Goal: Information Seeking & Learning: Learn about a topic

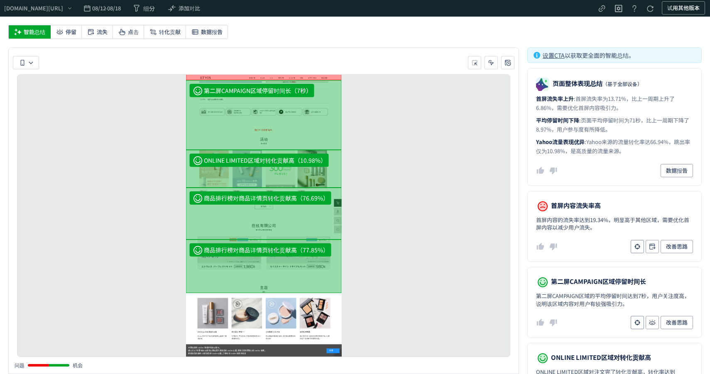
scroll to position [103, 0]
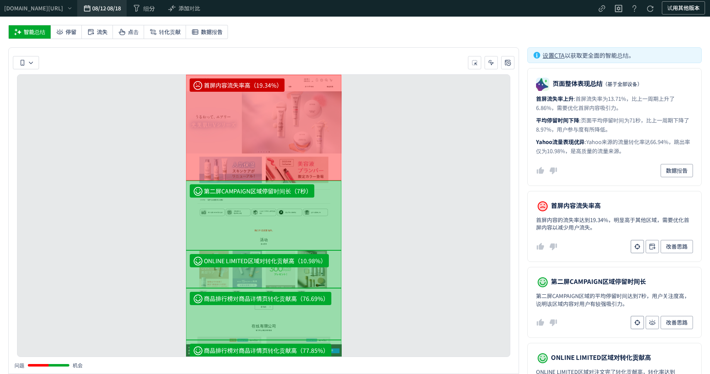
click at [120, 11] on span "08/18" at bounding box center [113, 8] width 13 height 17
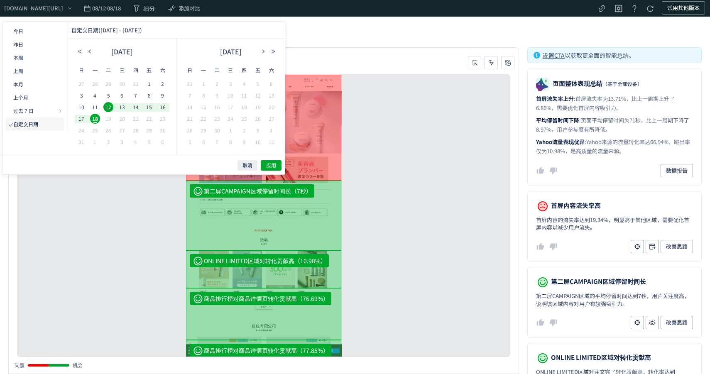
click at [360, 39] on div "智能总结 停留 流失 点击 转化贡献 数据报告" at bounding box center [354, 34] width 693 height 18
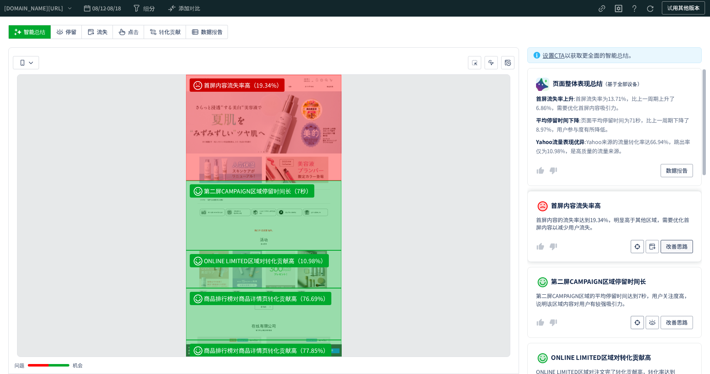
click at [682, 250] on span "改善思路" at bounding box center [677, 246] width 22 height 13
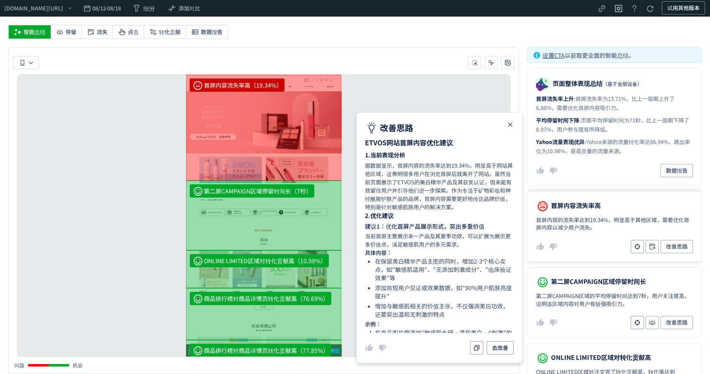
scroll to position [253, 0]
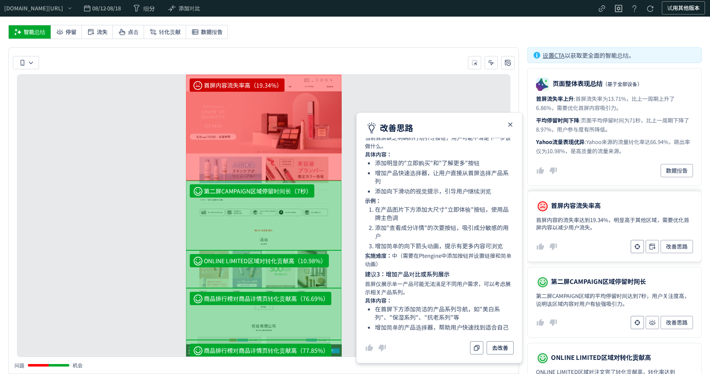
click at [387, 99] on div "首屏内容流失率高（19.34%） 第二屏CAMPAIGN区域停留时间长（7秒） ONLINE LIMITED区域对转化贡献高（10.98%） 商品排行榜对商品…" at bounding box center [263, 215] width 493 height 283
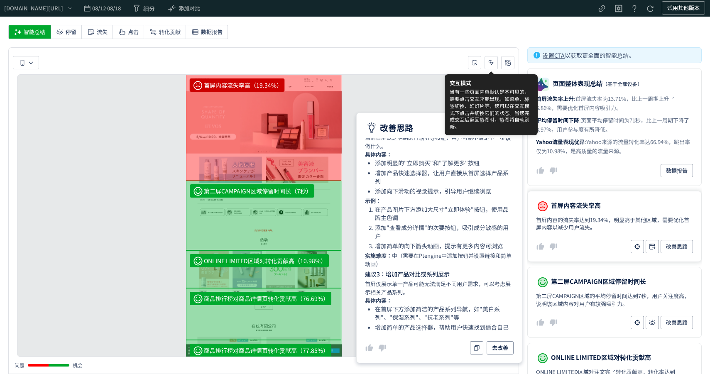
click at [513, 136] on div "改善思路 ETVOS网站首屏内容优化建议 1.当前表现分析 据数据显示，首屏内容的流失率达到19.34%，明显高于网站其他区域，这表明很多用户在浏览首屏后就离…" at bounding box center [439, 237] width 166 height 251
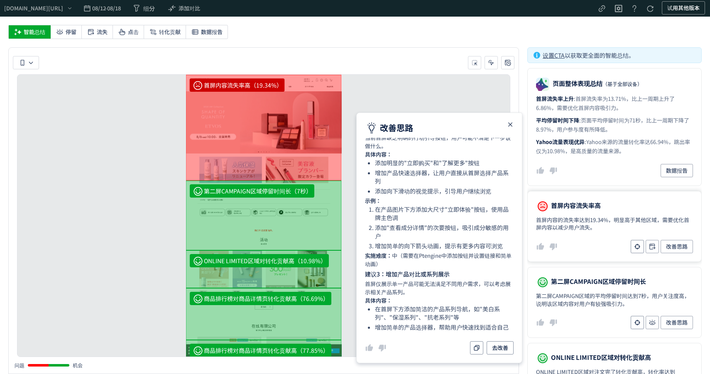
click at [507, 121] on icon "heatmap-report-container" at bounding box center [510, 125] width 10 height 10
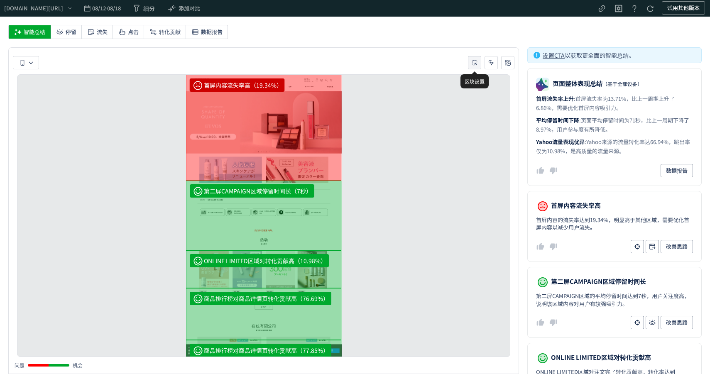
click at [473, 63] on icon "heatmap-toolbar-container" at bounding box center [474, 63] width 8 height 8
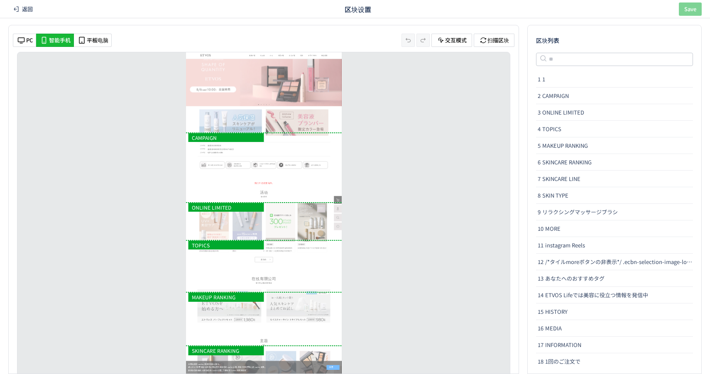
scroll to position [0, 0]
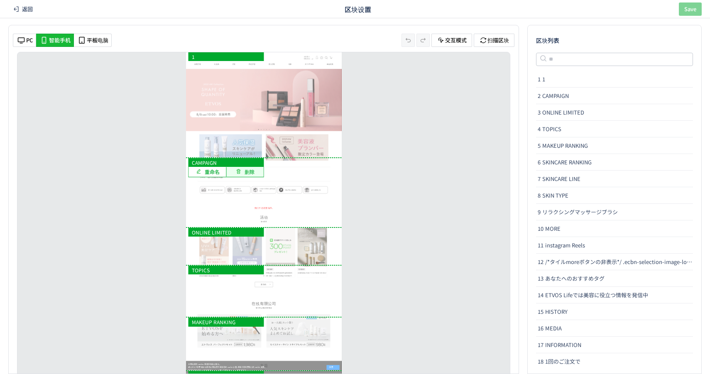
click at [251, 170] on span "删除" at bounding box center [249, 171] width 10 height 7
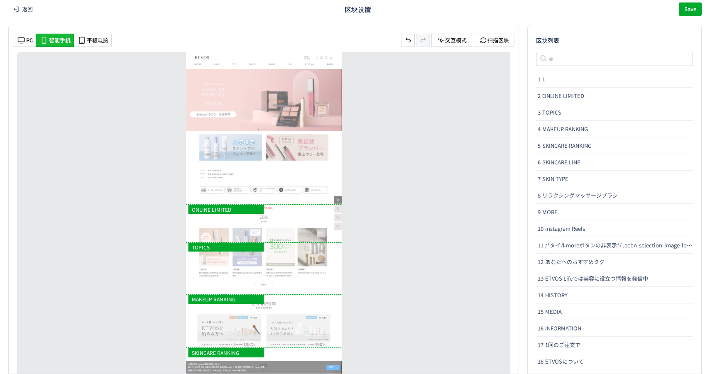
scroll to position [94, 0]
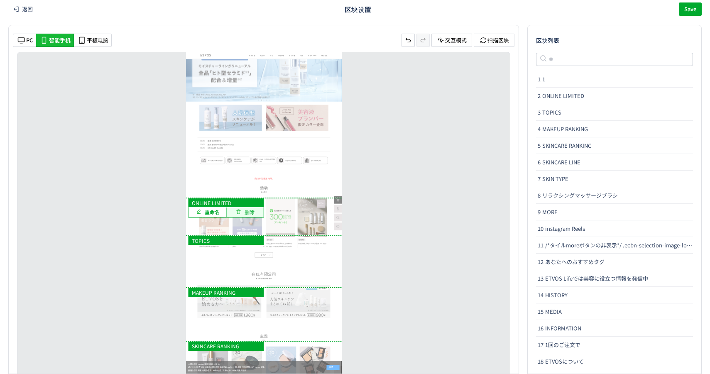
click at [252, 209] on span "删除" at bounding box center [249, 211] width 10 height 7
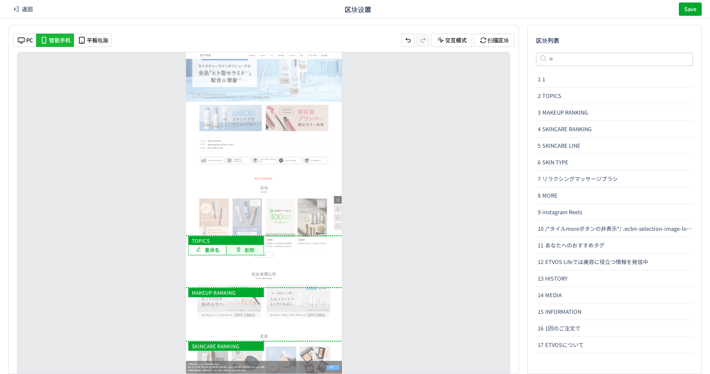
click at [251, 250] on span "删除" at bounding box center [249, 249] width 10 height 7
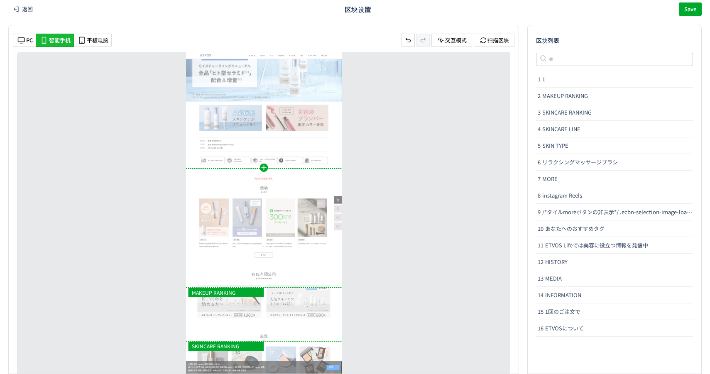
click at [266, 168] on div "1 重命名" at bounding box center [264, 155] width 156 height 265
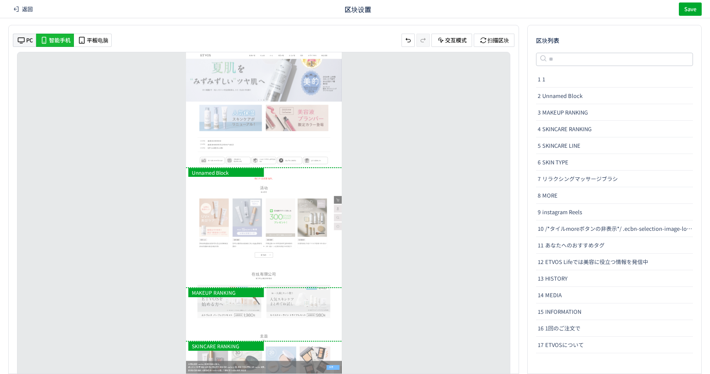
click at [22, 39] on icon "heatmap-toolbar-container" at bounding box center [21, 40] width 10 height 10
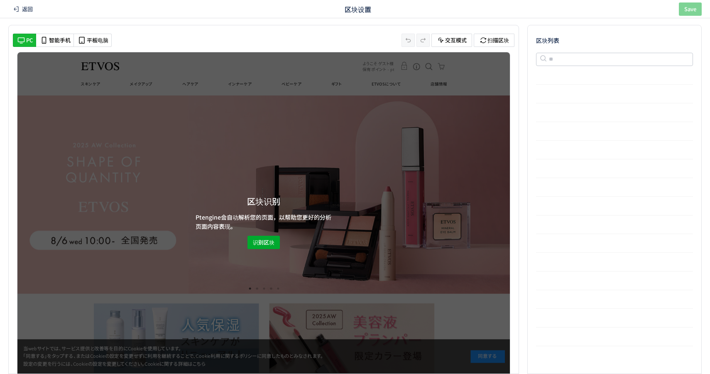
scroll to position [0, 0]
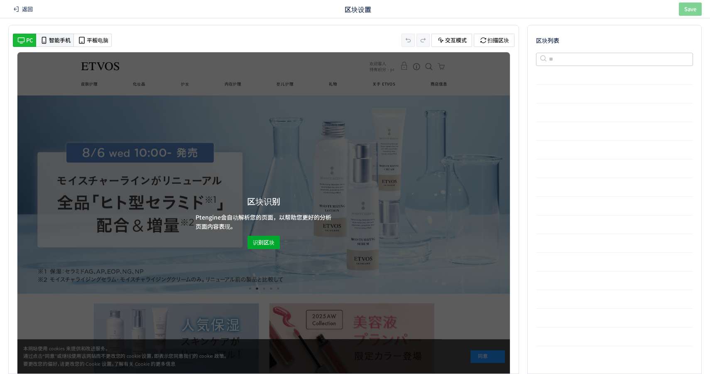
click at [64, 40] on span "智能手机" at bounding box center [60, 41] width 22 height 8
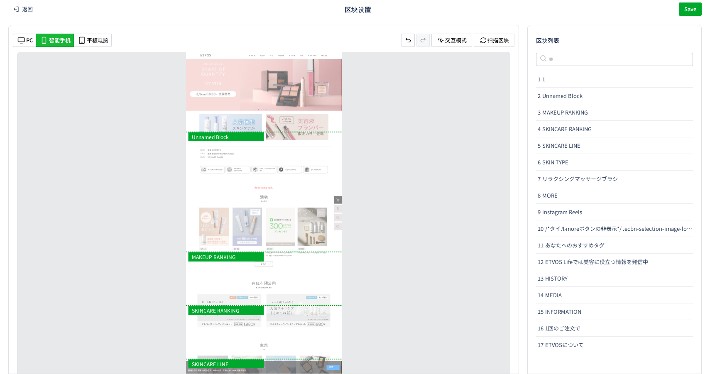
scroll to position [208, 0]
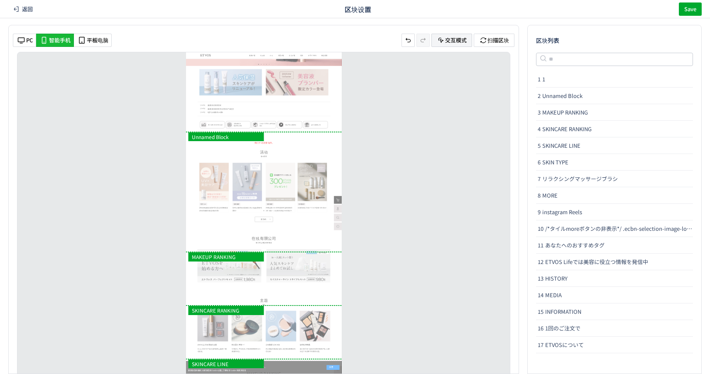
click at [462, 39] on span "交互模式" at bounding box center [456, 40] width 22 height 8
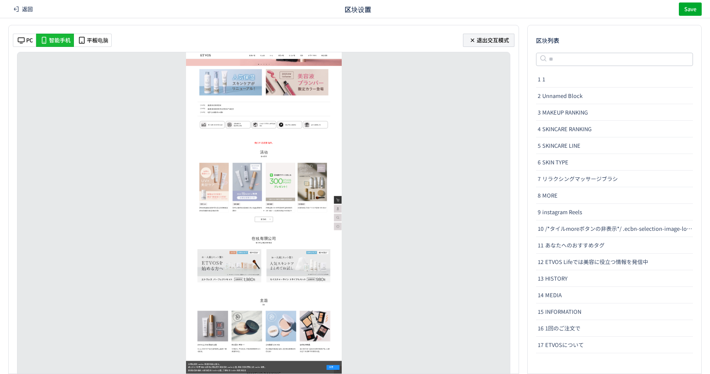
click at [492, 43] on span "退出交互模式" at bounding box center [492, 40] width 32 height 8
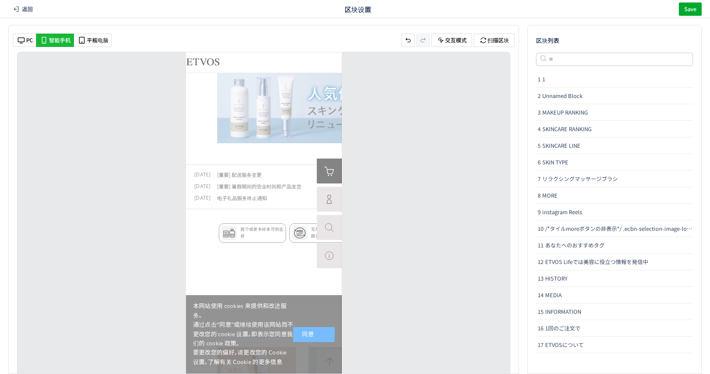
scroll to position [65, 0]
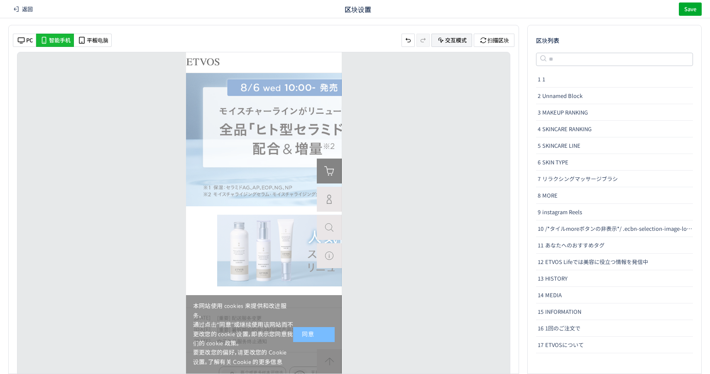
click at [463, 37] on span "交互模式" at bounding box center [456, 40] width 22 height 8
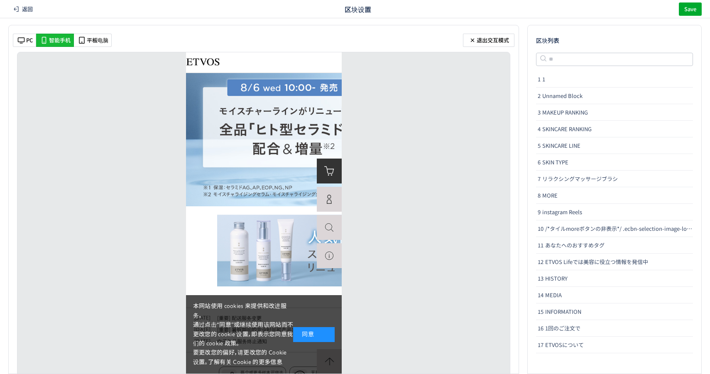
click at [311, 332] on div "同意" at bounding box center [314, 334] width 42 height 15
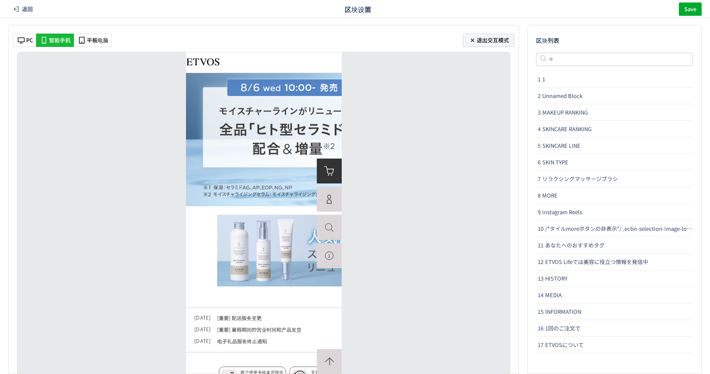
click at [490, 43] on span "退出交互模式" at bounding box center [492, 40] width 32 height 8
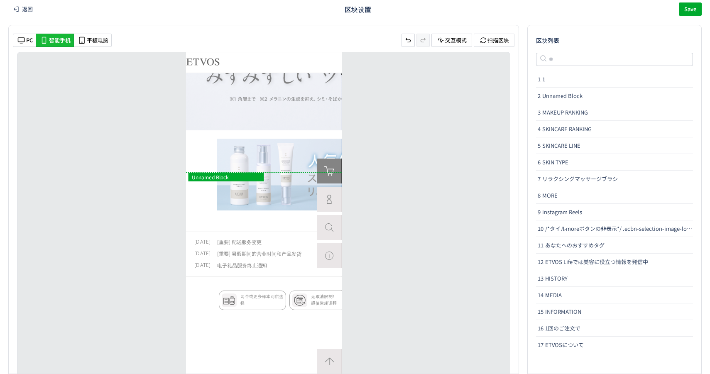
scroll to position [454, 0]
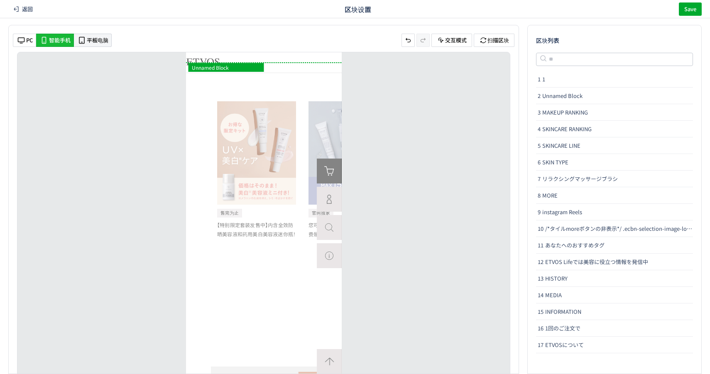
click at [99, 43] on span "平板电脑" at bounding box center [98, 41] width 22 height 8
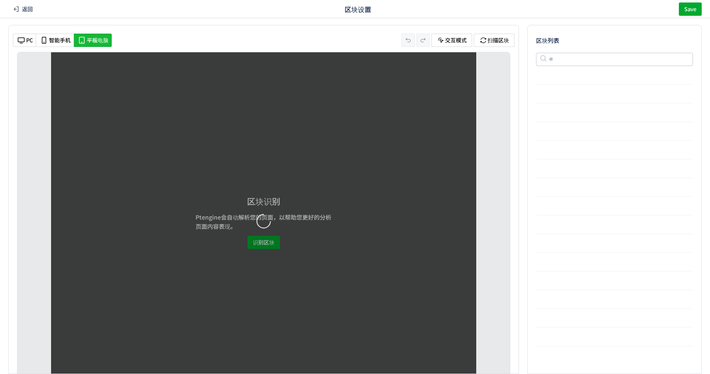
scroll to position [0, 0]
click at [59, 38] on span "智能手机" at bounding box center [60, 41] width 22 height 8
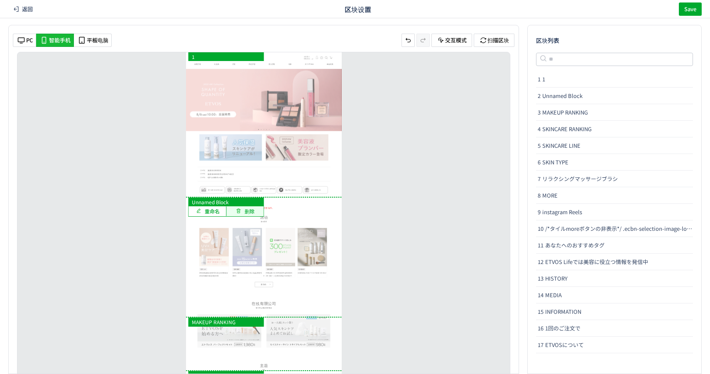
click at [244, 208] on span "删除" at bounding box center [249, 211] width 10 height 7
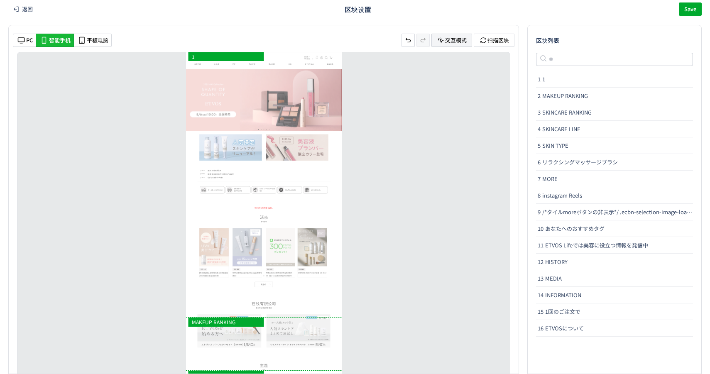
click at [451, 41] on span "交互模式" at bounding box center [456, 40] width 22 height 8
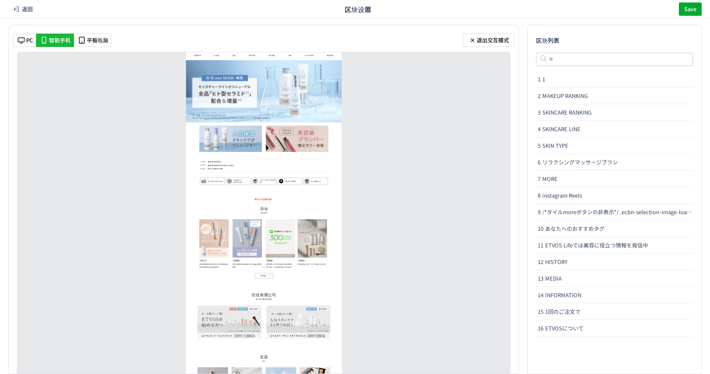
scroll to position [29, 0]
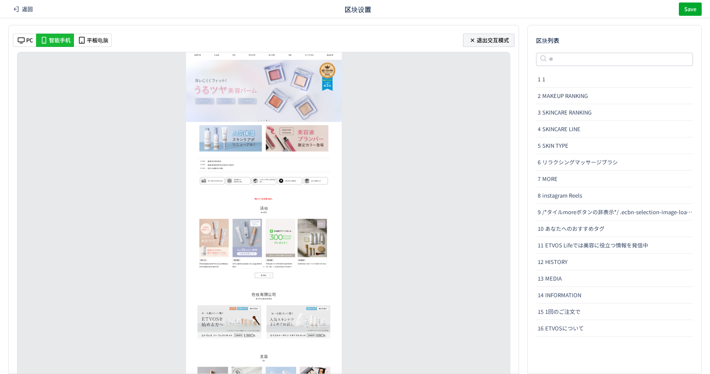
click at [480, 42] on span "退出交互模式" at bounding box center [492, 40] width 32 height 8
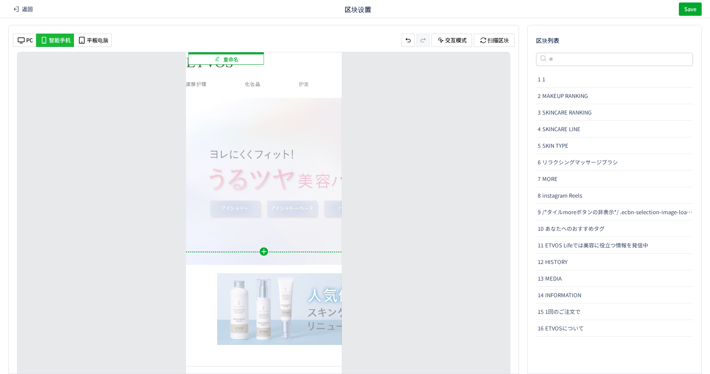
scroll to position [9, 0]
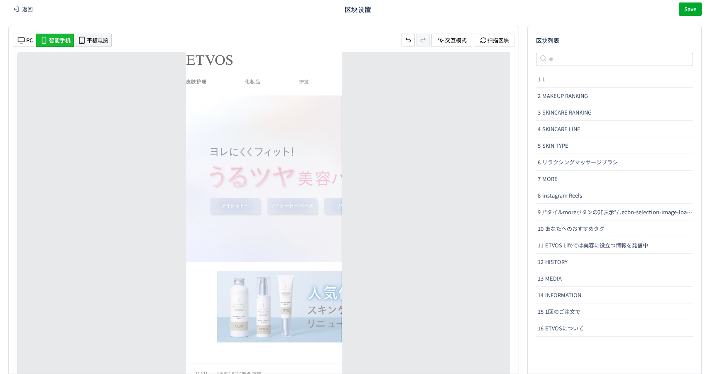
click at [105, 40] on span "平板电脑" at bounding box center [98, 41] width 22 height 8
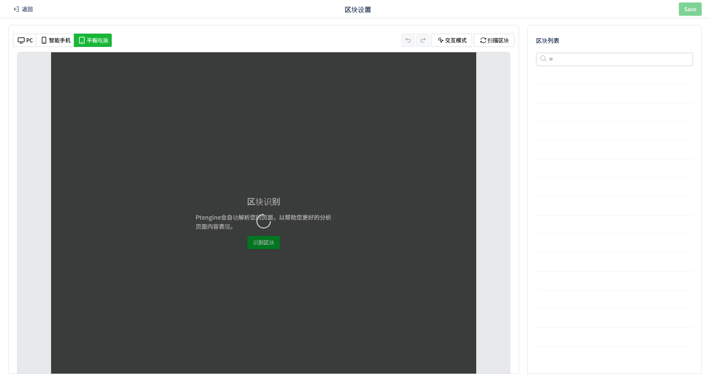
scroll to position [0, 0]
click at [74, 35] on li "智能手机" at bounding box center [93, 40] width 38 height 13
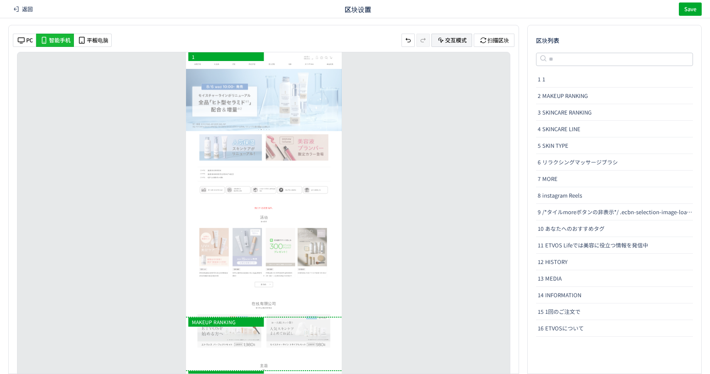
click at [451, 38] on span "交互模式" at bounding box center [456, 40] width 22 height 8
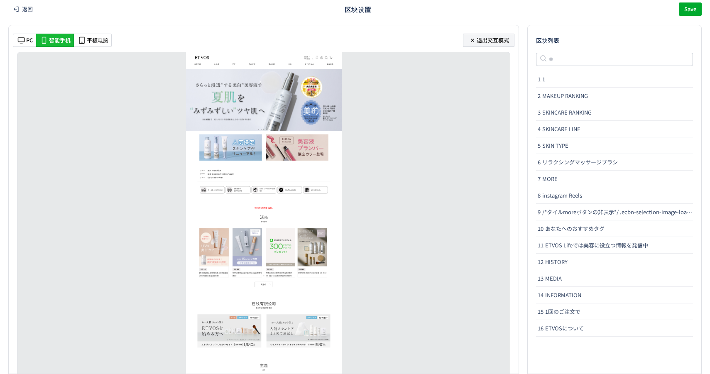
click at [481, 42] on span "退出交互模式" at bounding box center [492, 40] width 32 height 8
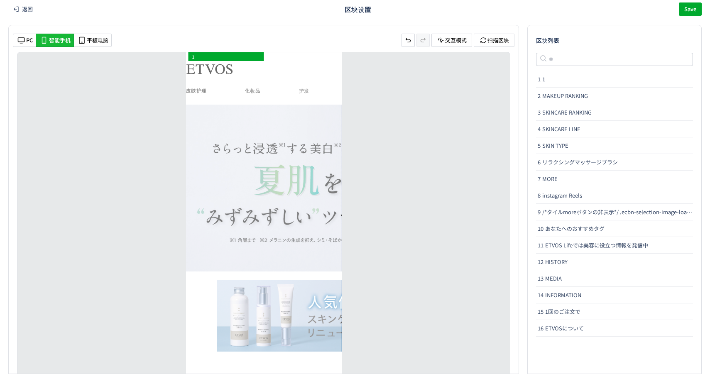
click at [22, 47] on div "PC 智能手机 平板电脑 交互模式 扫描区块 1 重命名 MAKEUP RANKING 重命名 删除 SKINCARE RANKING 重命名 删除 SKIN…" at bounding box center [263, 199] width 511 height 349
click at [22, 43] on use "heatmap-toolbar-container" at bounding box center [21, 40] width 7 height 6
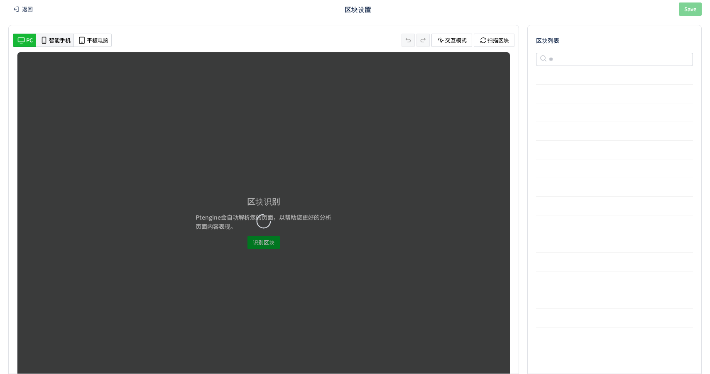
click at [59, 42] on span "智能手机" at bounding box center [60, 41] width 22 height 8
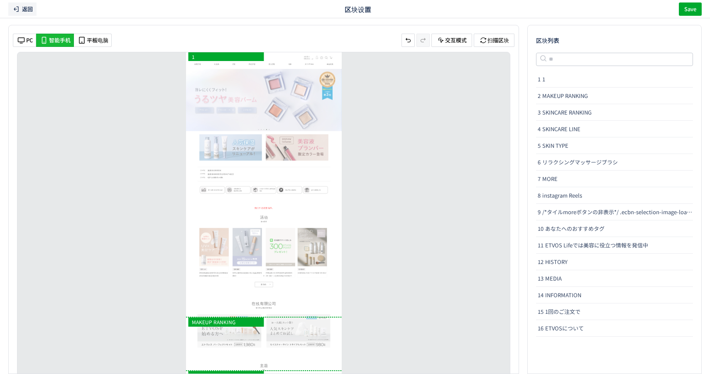
click at [32, 2] on div "返回 区块设置 Save" at bounding box center [355, 9] width 710 height 18
click at [25, 10] on span "返回" at bounding box center [27, 8] width 11 height 13
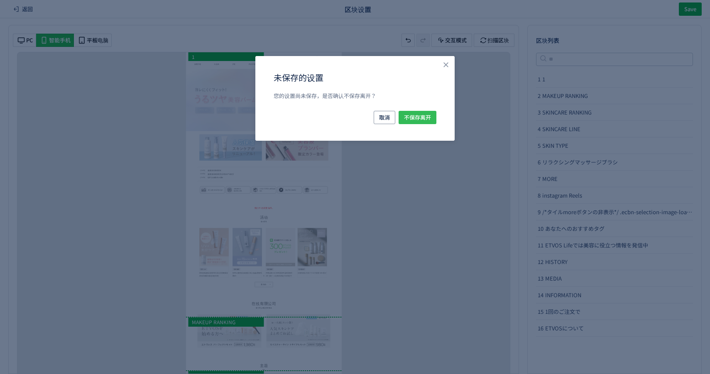
click at [425, 115] on span "不保存离开" at bounding box center [417, 117] width 27 height 13
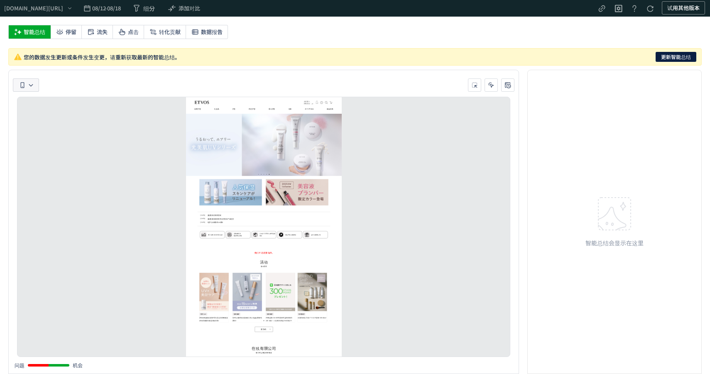
click at [24, 91] on button "heatmap-toolbar-container" at bounding box center [26, 84] width 26 height 13
click at [33, 131] on li "PC" at bounding box center [26, 138] width 40 height 15
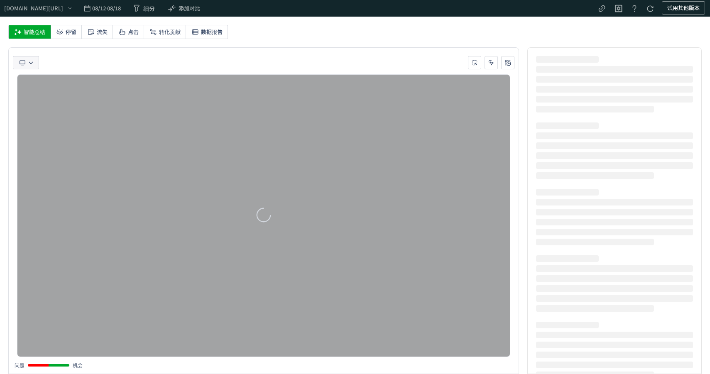
click at [27, 64] on span "heatmap-toolbar-container" at bounding box center [25, 63] width 15 height 8
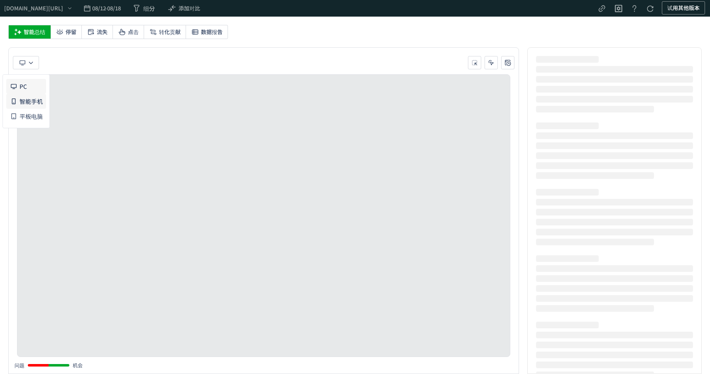
click at [31, 104] on span "智能手机" at bounding box center [31, 101] width 23 height 15
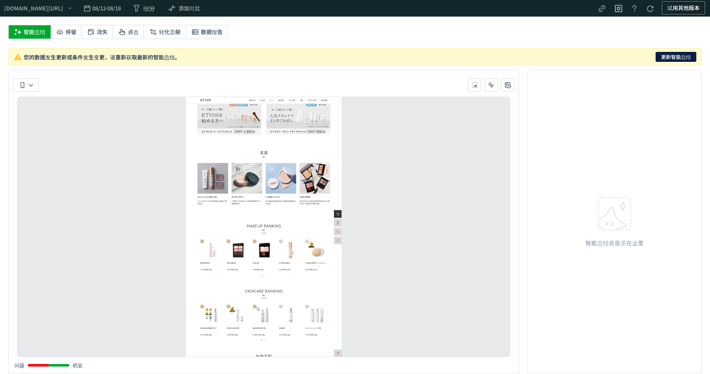
scroll to position [830, 0]
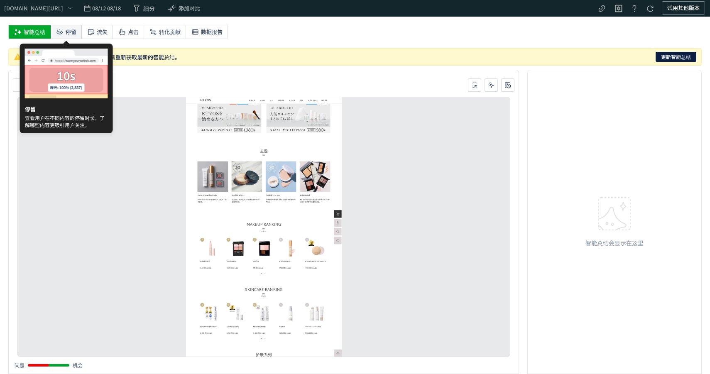
click at [68, 35] on span "停留" at bounding box center [71, 31] width 11 height 13
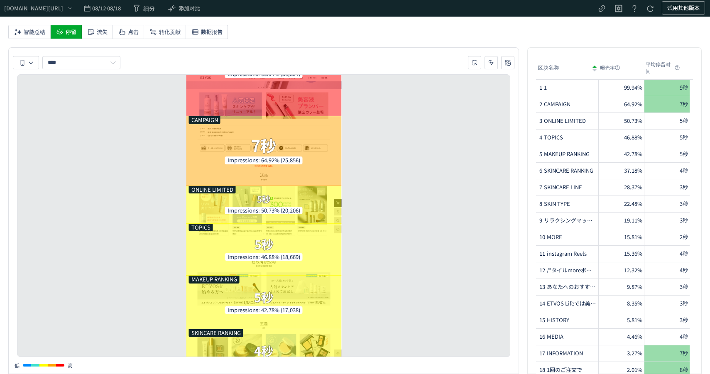
scroll to position [164, 0]
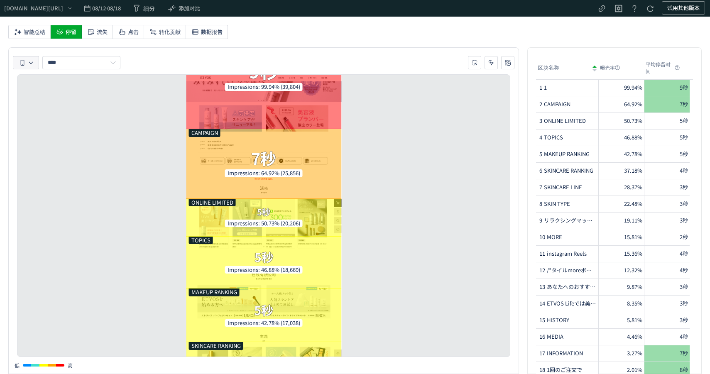
click at [25, 68] on button "heatmap-toolbar-container" at bounding box center [26, 62] width 26 height 13
click at [35, 109] on li "PC" at bounding box center [26, 116] width 40 height 15
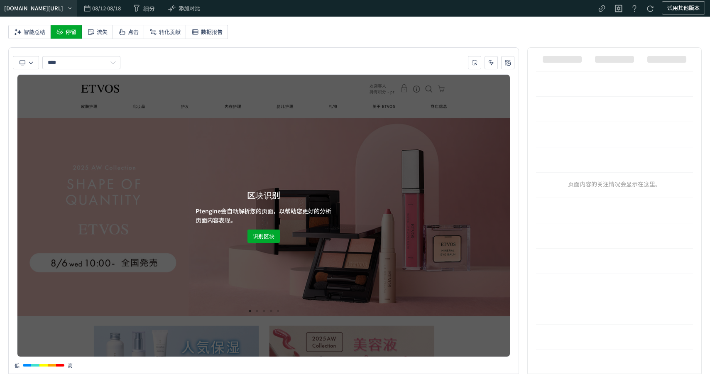
scroll to position [0, 0]
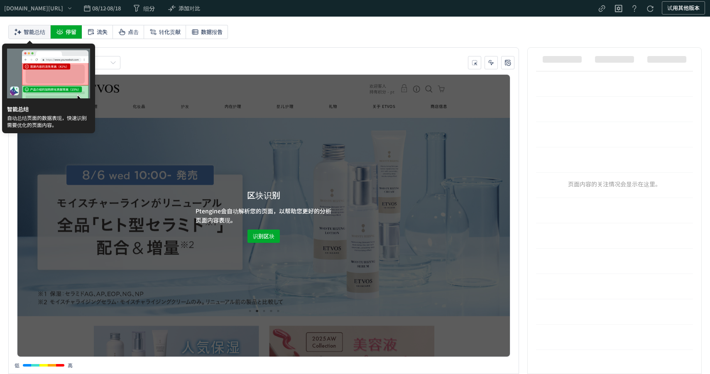
click at [32, 27] on span "智能总结" at bounding box center [35, 31] width 22 height 13
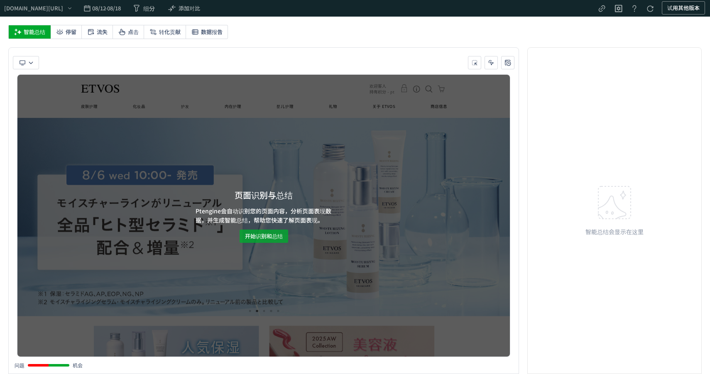
click at [254, 236] on span "开始识别和总结" at bounding box center [264, 236] width 38 height 13
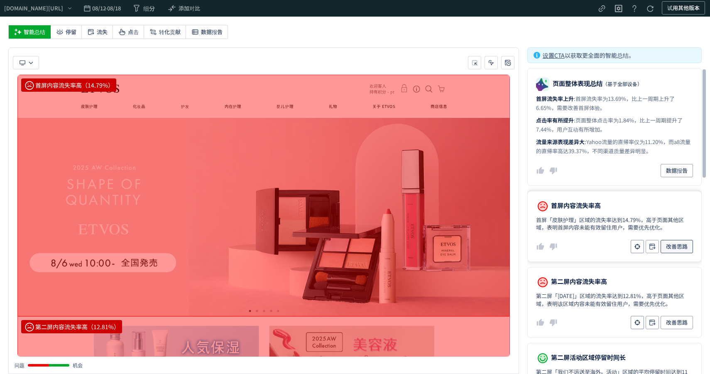
click at [672, 249] on span "改善思路" at bounding box center [677, 246] width 22 height 13
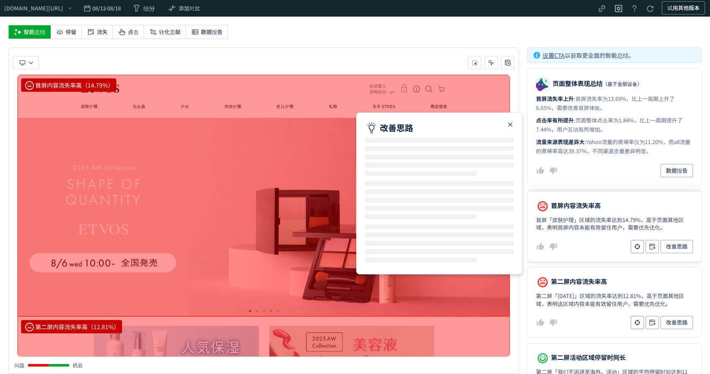
click at [510, 131] on div "改善思路" at bounding box center [439, 127] width 149 height 13
click at [510, 128] on icon "heatmap-report-container" at bounding box center [510, 125] width 10 height 10
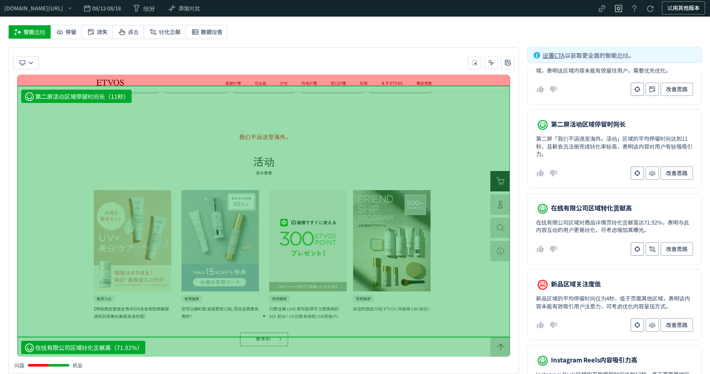
scroll to position [486, 0]
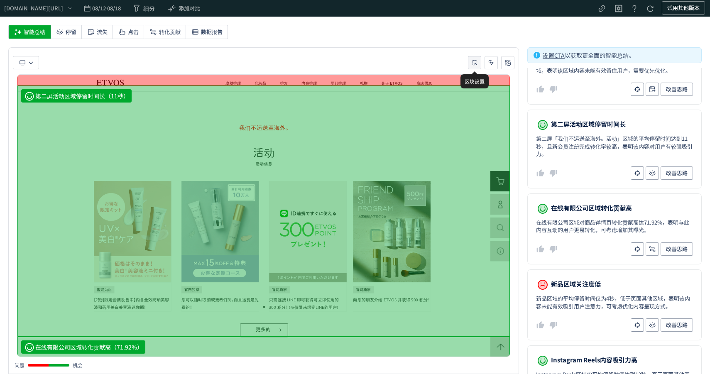
click at [473, 57] on span "heatmap-toolbar-container" at bounding box center [474, 62] width 8 height 16
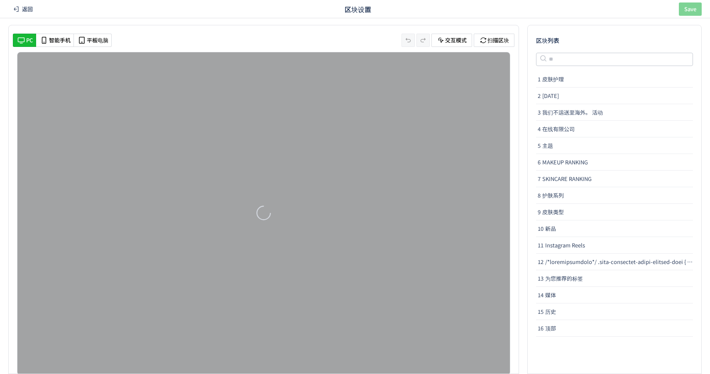
scroll to position [0, 0]
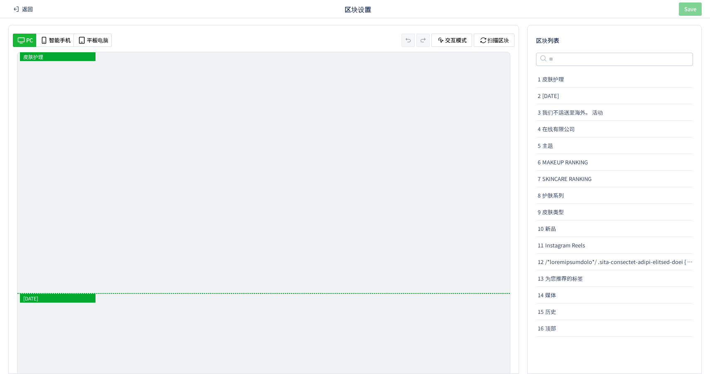
click at [30, 9] on span "返回" at bounding box center [27, 8] width 11 height 13
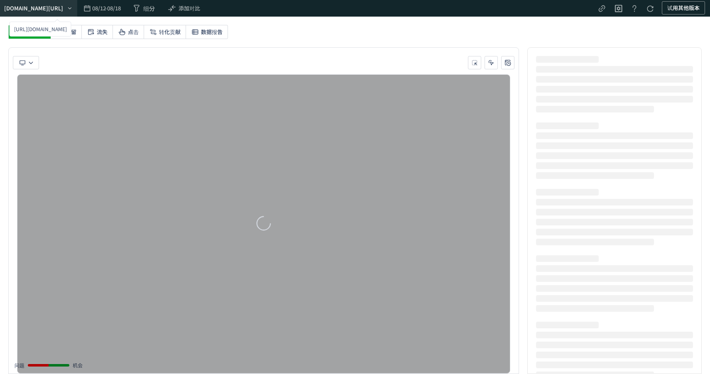
click at [27, 8] on div "[URL][DOMAIN_NAME]" at bounding box center [33, 8] width 59 height 8
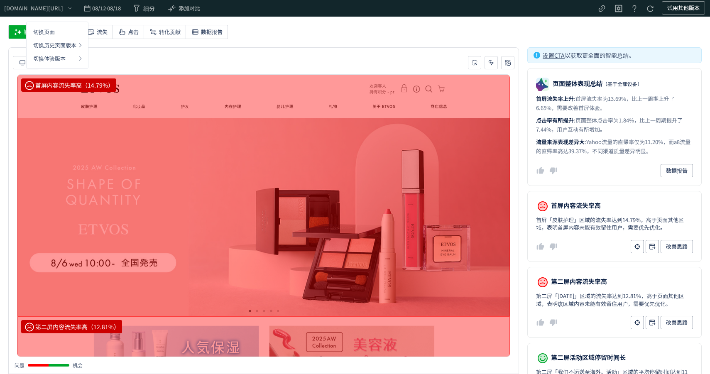
click at [301, 56] on div "heatmap-toolbar-container" at bounding box center [263, 62] width 501 height 13
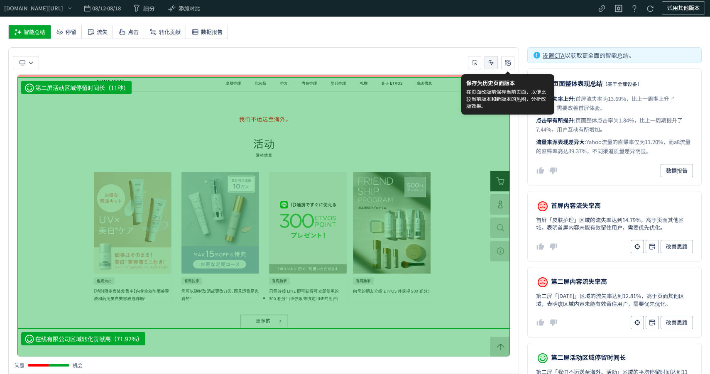
click at [492, 64] on icon "heatmap-toolbar-container" at bounding box center [491, 63] width 8 height 8
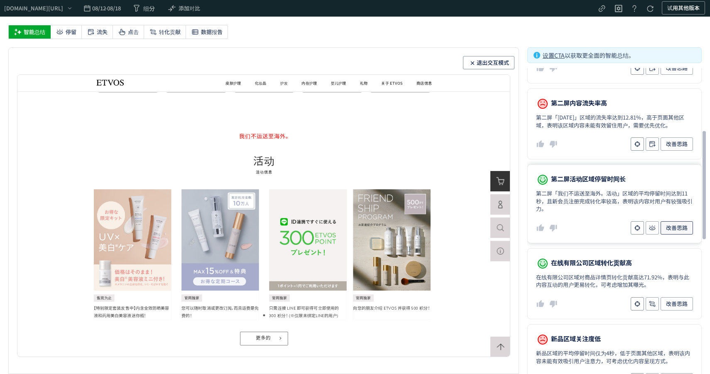
click at [677, 229] on span "改善思路" at bounding box center [677, 227] width 22 height 13
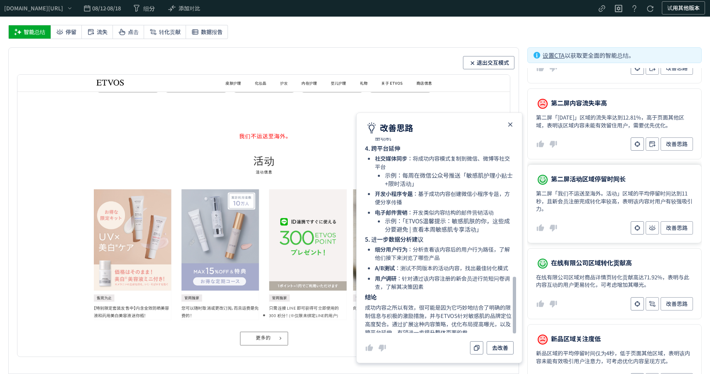
scroll to position [480, 0]
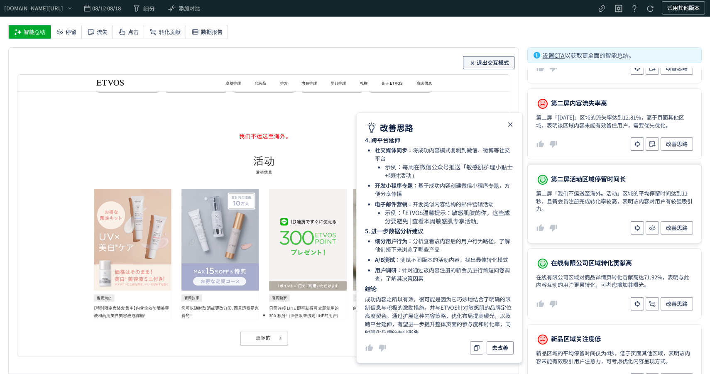
click at [485, 60] on span "退出交互模式" at bounding box center [488, 62] width 41 height 13
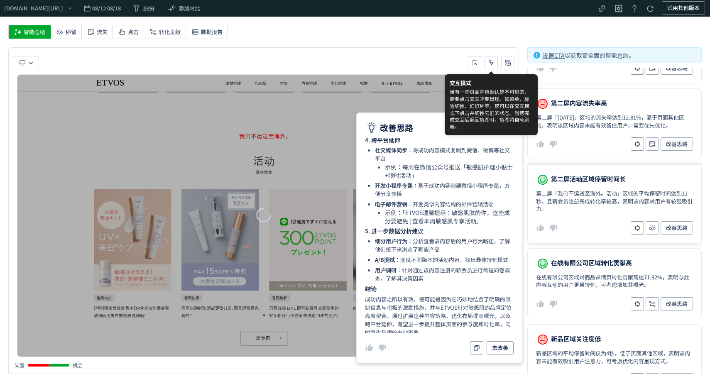
scroll to position [496, 0]
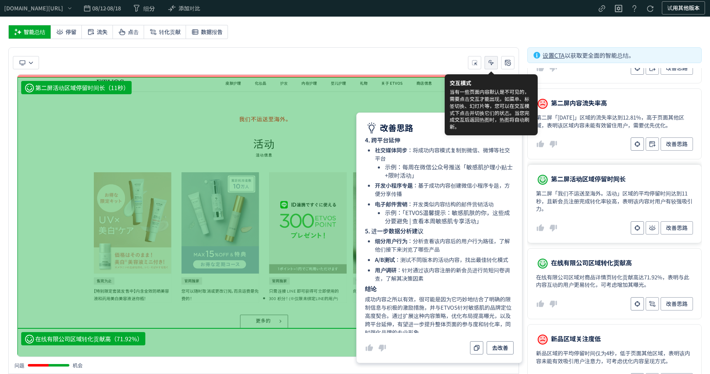
click at [485, 60] on button "heatmap-toolbar-container" at bounding box center [490, 62] width 13 height 13
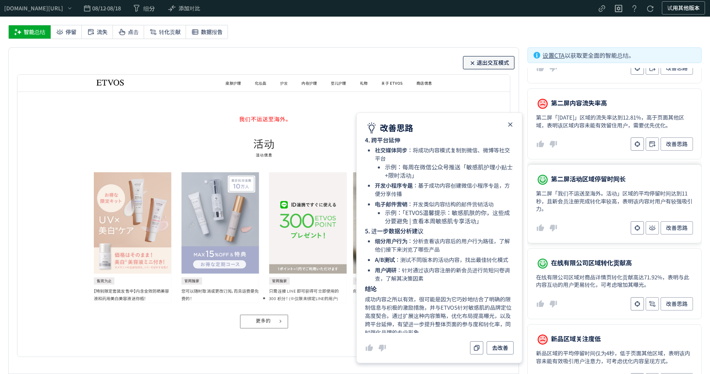
click at [485, 60] on span "退出交互模式" at bounding box center [488, 62] width 41 height 13
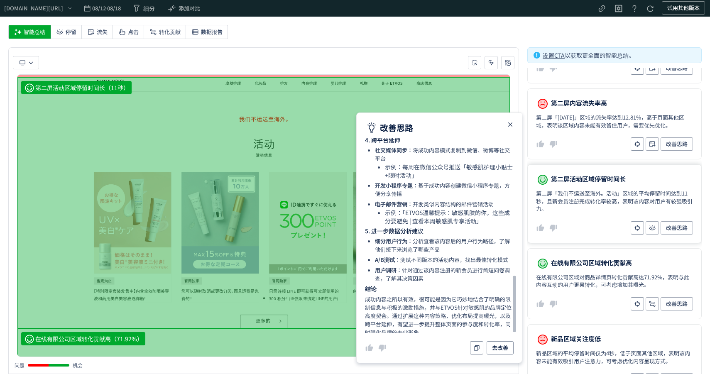
scroll to position [481, 0]
click at [512, 124] on icon "heatmap-report-container" at bounding box center [510, 125] width 10 height 10
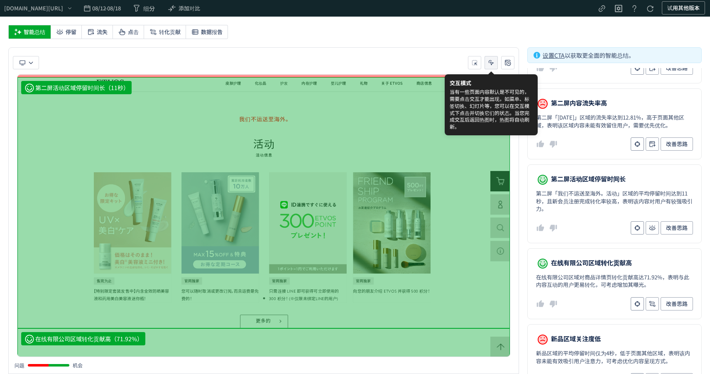
click at [488, 63] on icon "heatmap-toolbar-container" at bounding box center [491, 63] width 8 height 8
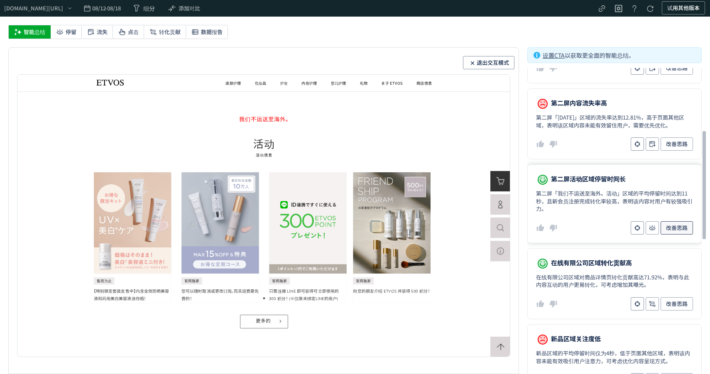
click at [679, 232] on span "改善思路" at bounding box center [677, 227] width 22 height 13
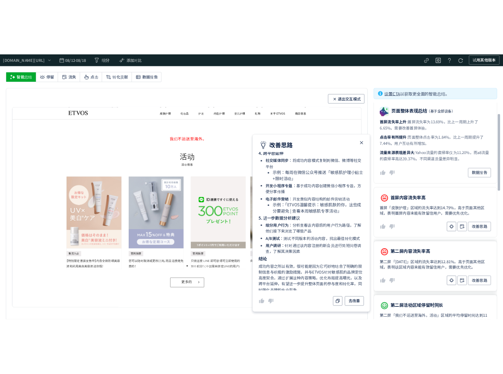
scroll to position [0, 0]
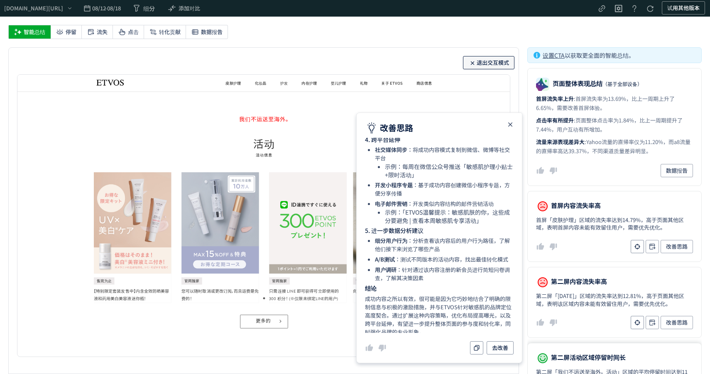
click at [496, 59] on span "退出交互模式" at bounding box center [488, 62] width 41 height 13
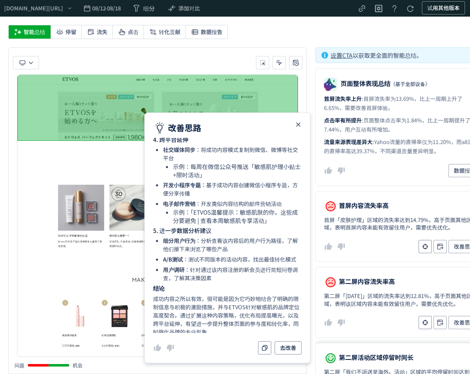
scroll to position [869, 0]
